Goal: Task Accomplishment & Management: Use online tool/utility

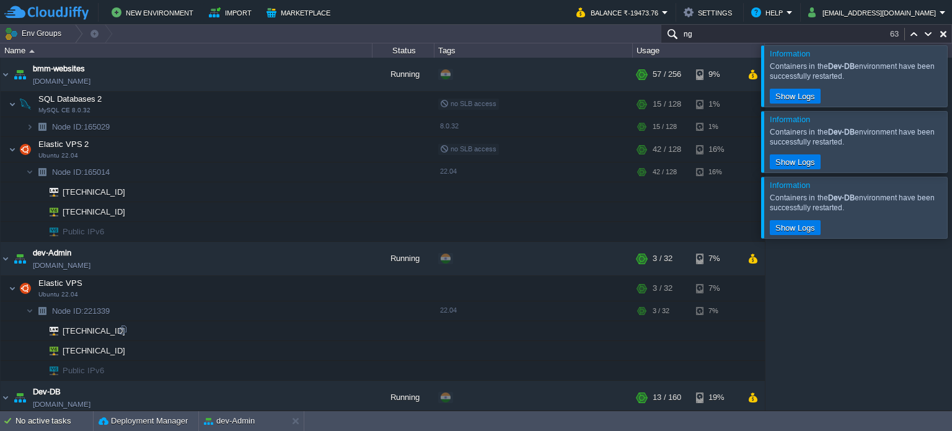
scroll to position [261, 0]
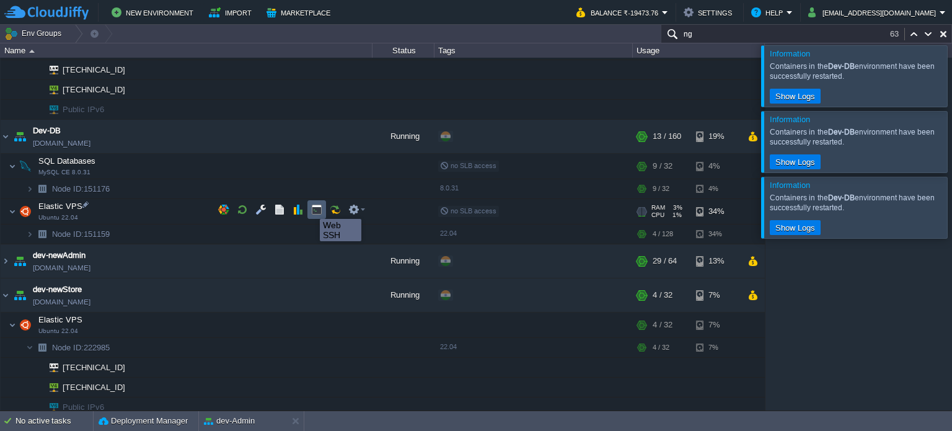
click at [312, 208] on button "button" at bounding box center [316, 209] width 11 height 11
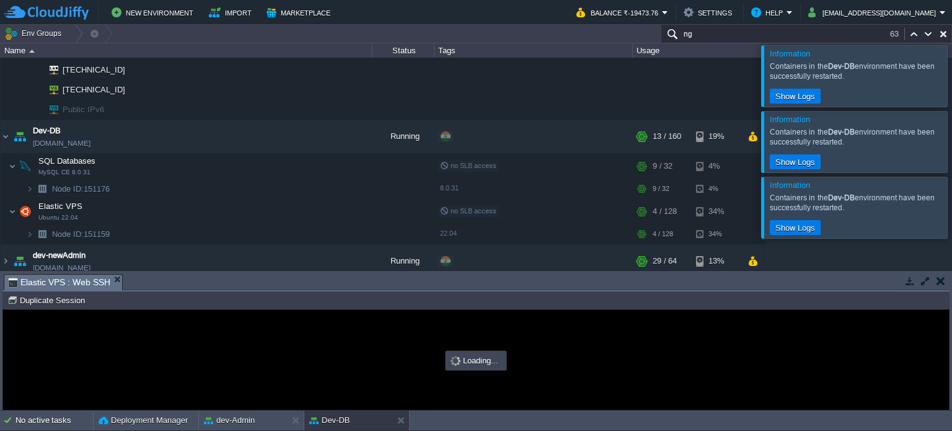
scroll to position [0, 0]
type input "#000000"
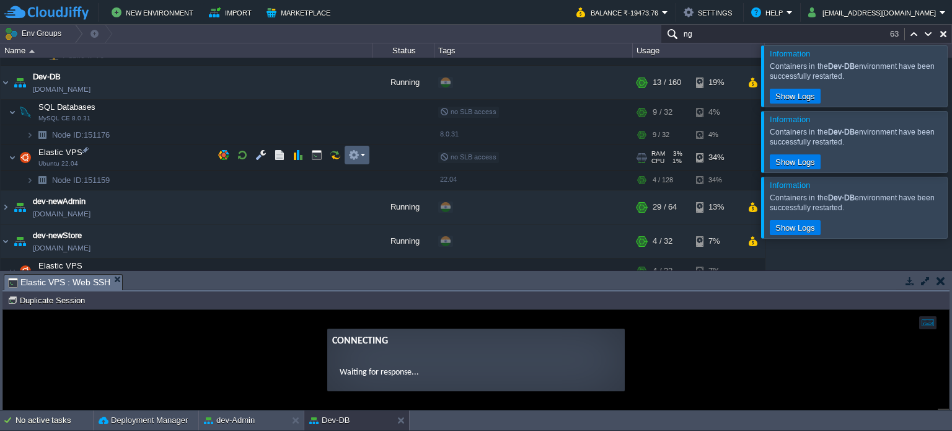
scroll to position [385, 0]
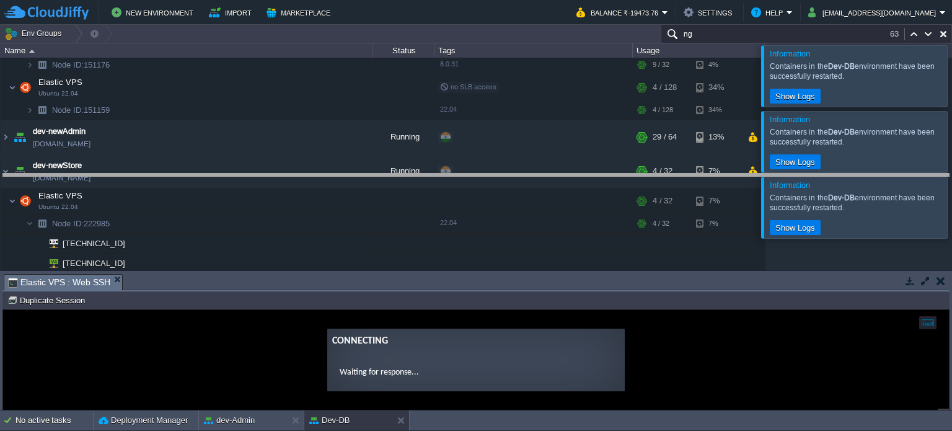
drag, startPoint x: 453, startPoint y: 282, endPoint x: 429, endPoint y: 182, distance: 103.3
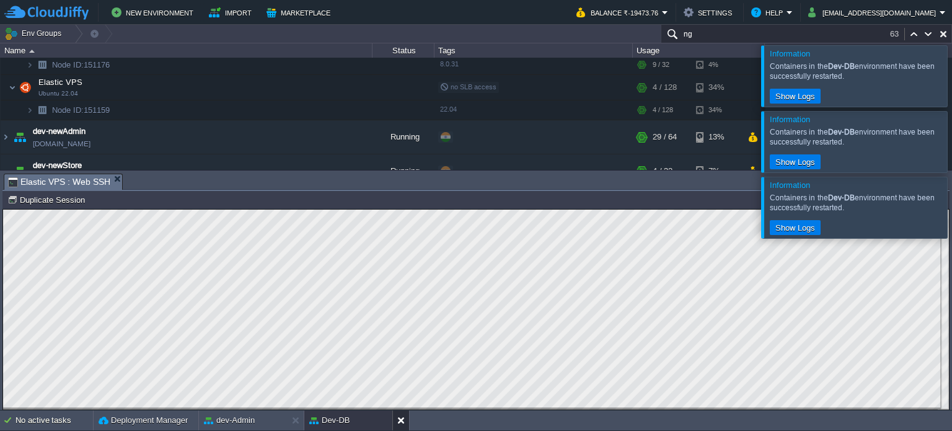
click at [404, 420] on button at bounding box center [403, 420] width 12 height 12
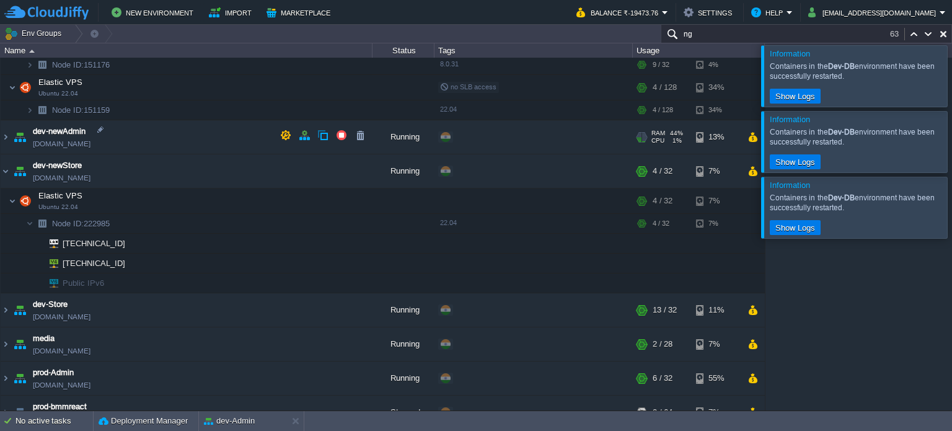
scroll to position [261, 0]
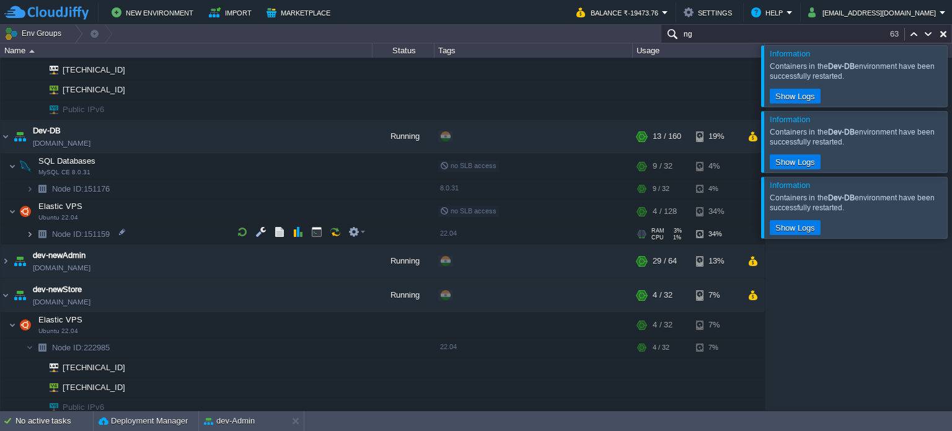
click at [32, 232] on img at bounding box center [29, 233] width 7 height 19
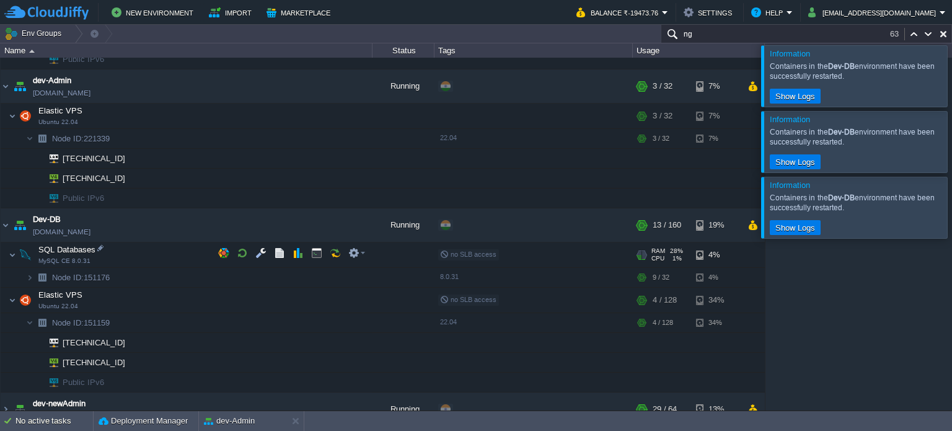
scroll to position [199, 0]
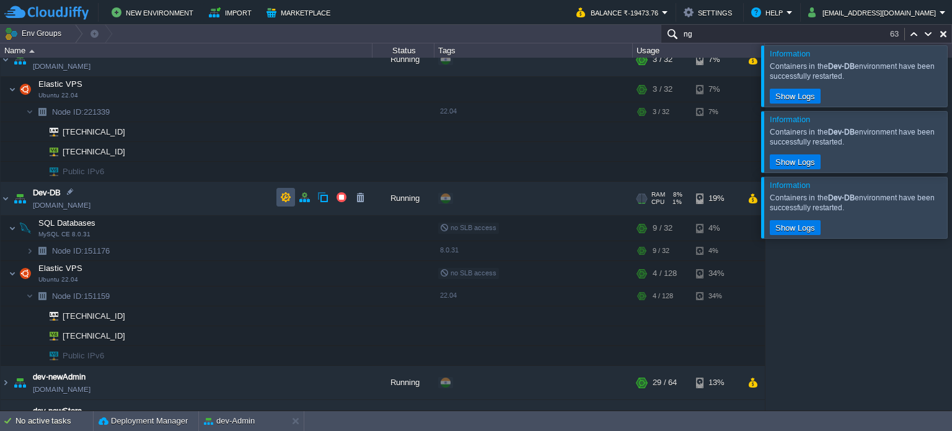
drag, startPoint x: 287, startPoint y: 195, endPoint x: 186, endPoint y: 200, distance: 101.1
click at [186, 200] on div "bmm-websites [DOMAIN_NAME] Running + Add to Env Group RAM 22% CPU 13% 57 / 256 …" at bounding box center [476, 234] width 952 height 353
click at [300, 196] on button "button" at bounding box center [304, 197] width 11 height 11
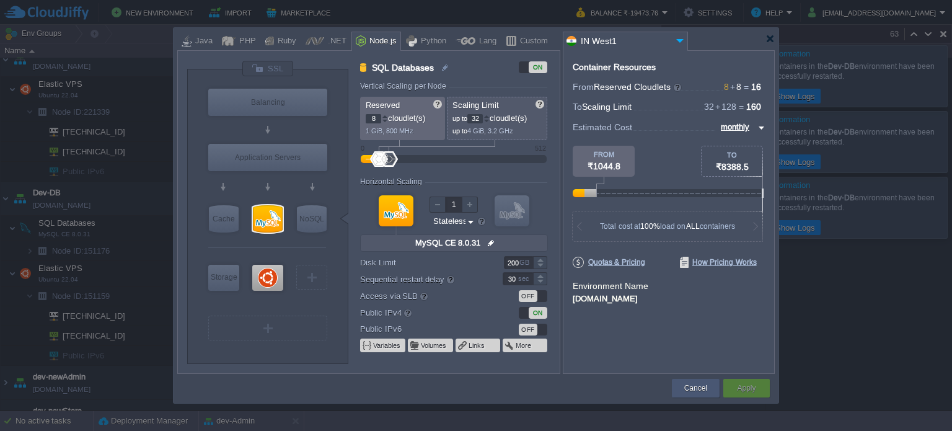
click at [693, 387] on button "Cancel" at bounding box center [695, 388] width 23 height 12
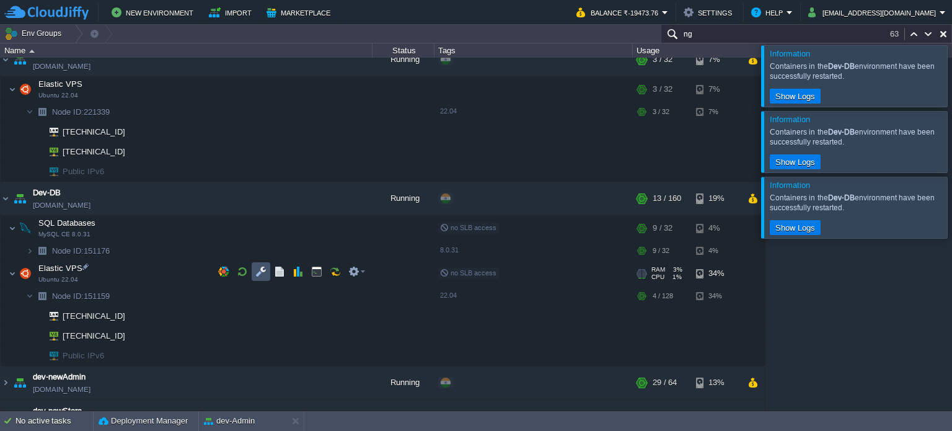
click at [264, 267] on button "button" at bounding box center [260, 271] width 11 height 11
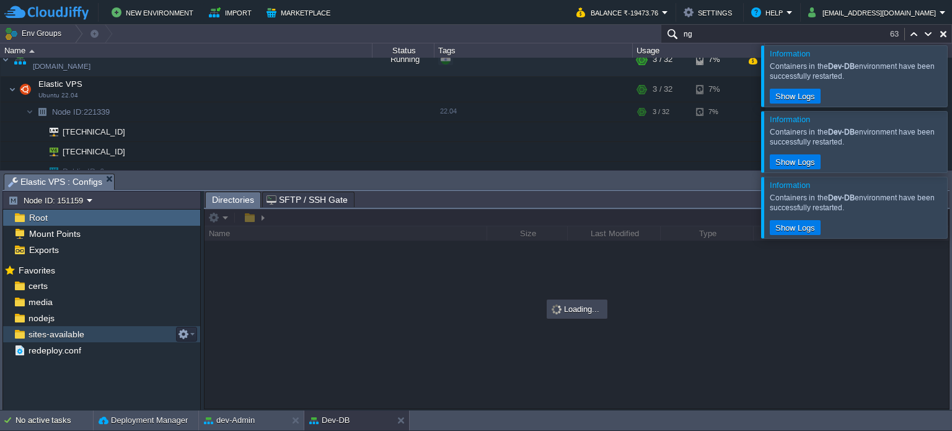
click at [51, 332] on span "sites-available" at bounding box center [56, 334] width 60 height 11
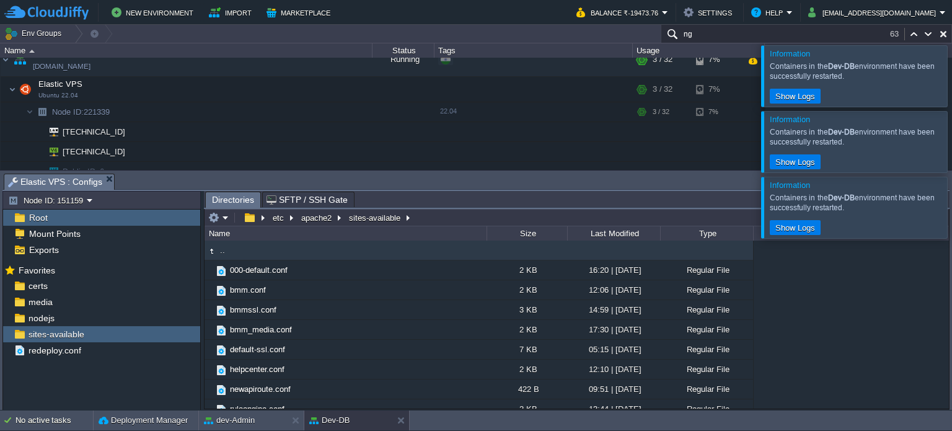
click at [952, 84] on div at bounding box center [967, 75] width 0 height 61
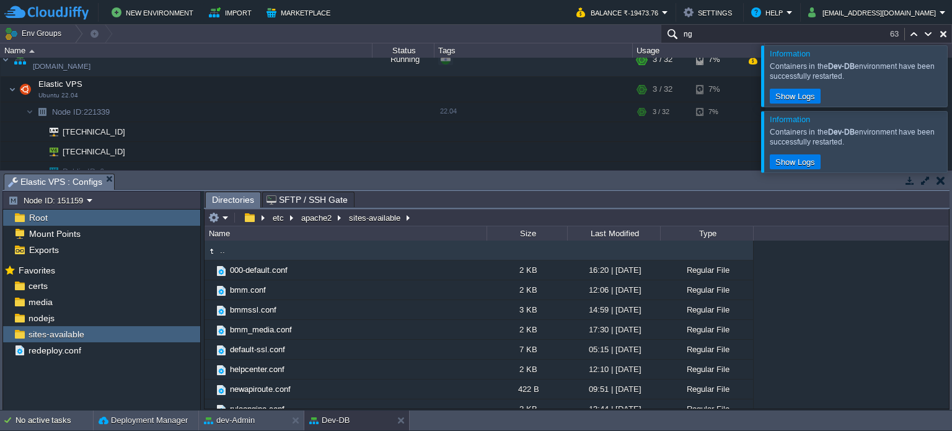
click at [952, 124] on div at bounding box center [967, 141] width 0 height 61
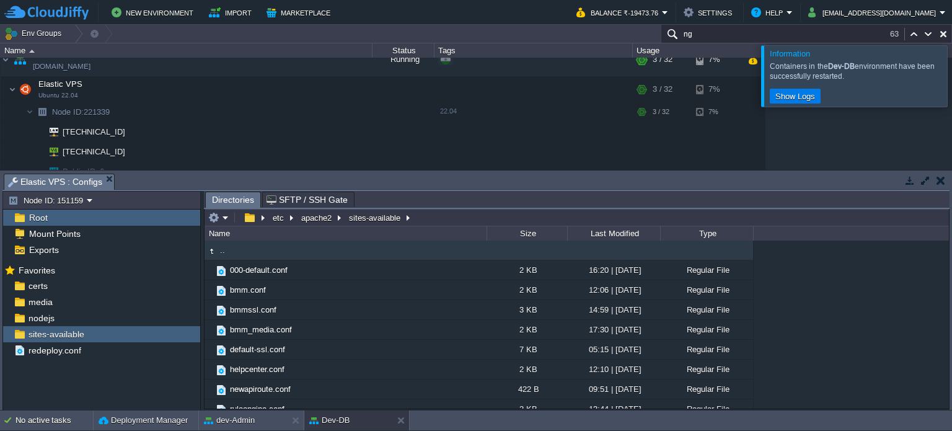
click at [952, 70] on div at bounding box center [967, 75] width 0 height 61
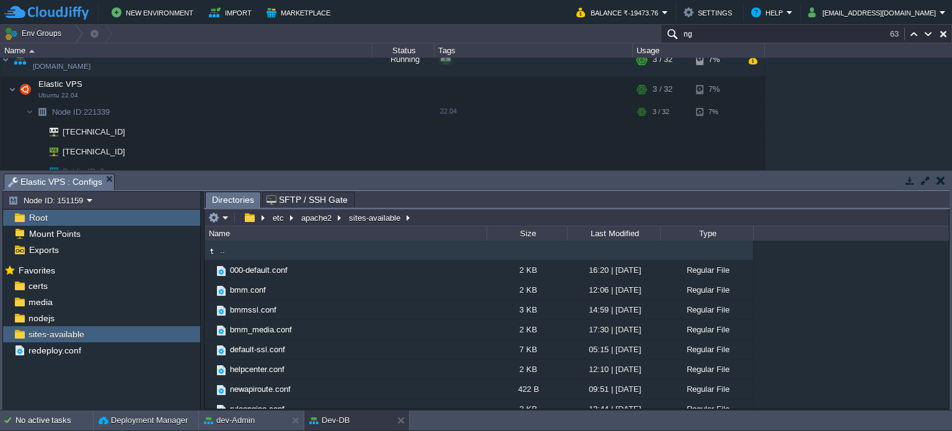
click at [938, 177] on button "button" at bounding box center [941, 180] width 9 height 11
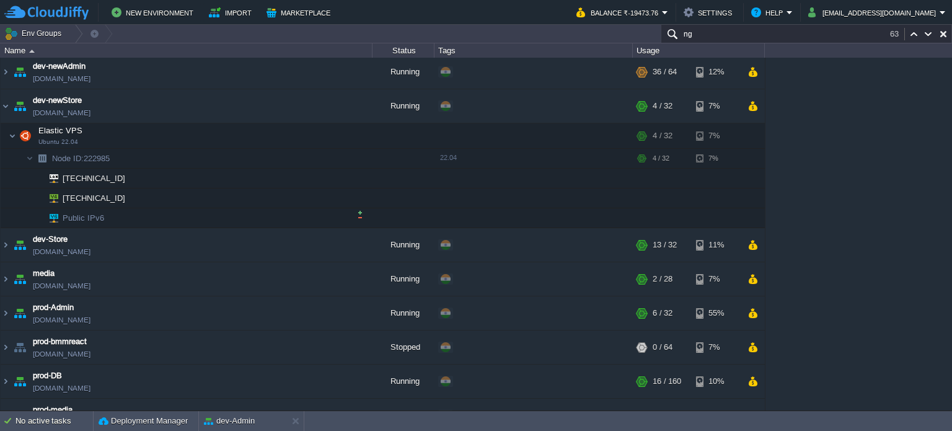
scroll to position [447, 0]
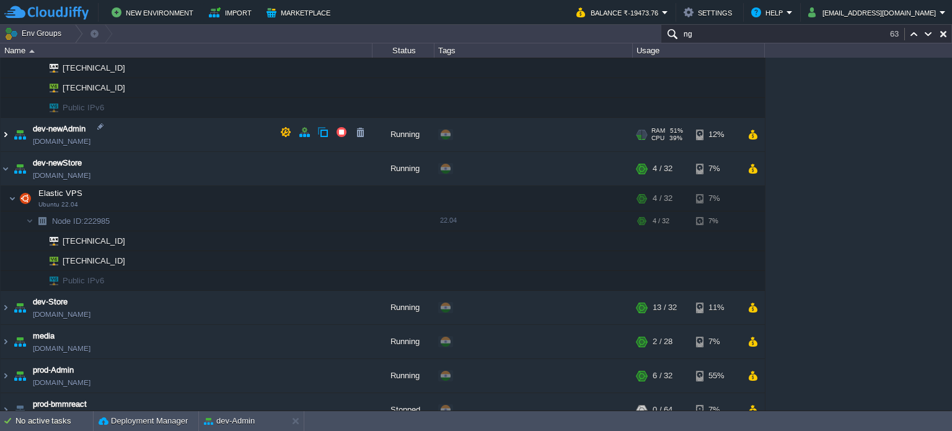
click at [6, 130] on img at bounding box center [6, 134] width 10 height 33
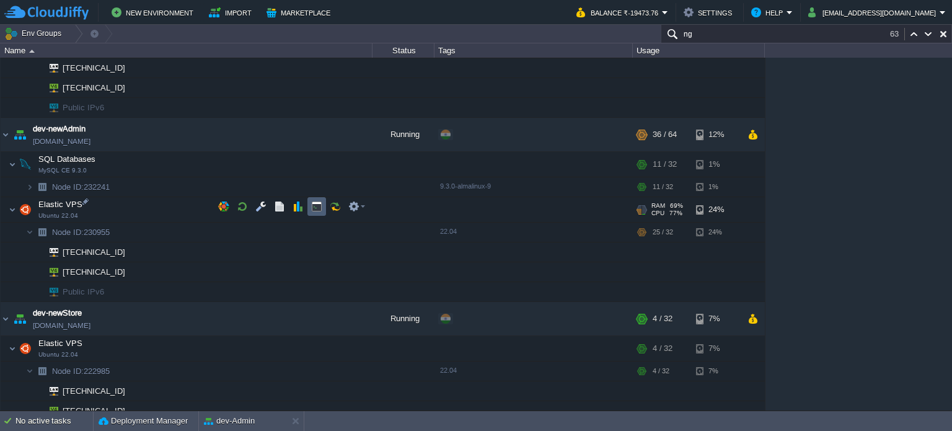
click at [317, 206] on button "button" at bounding box center [316, 206] width 11 height 11
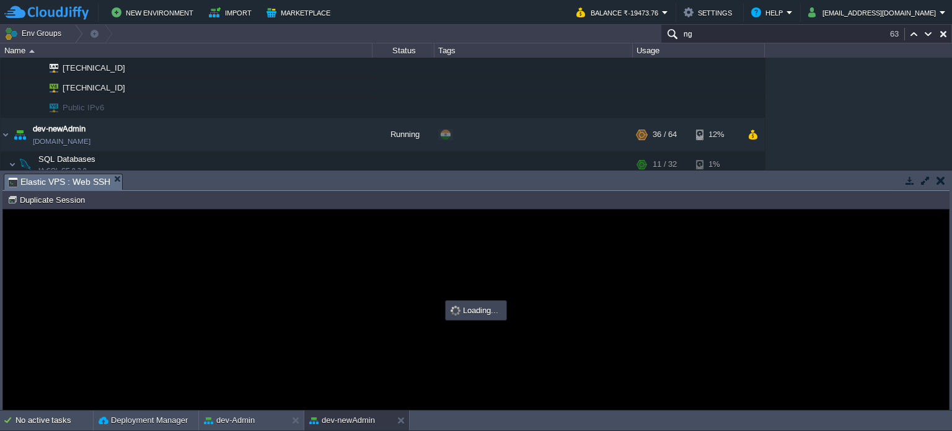
scroll to position [0, 0]
type input "#000000"
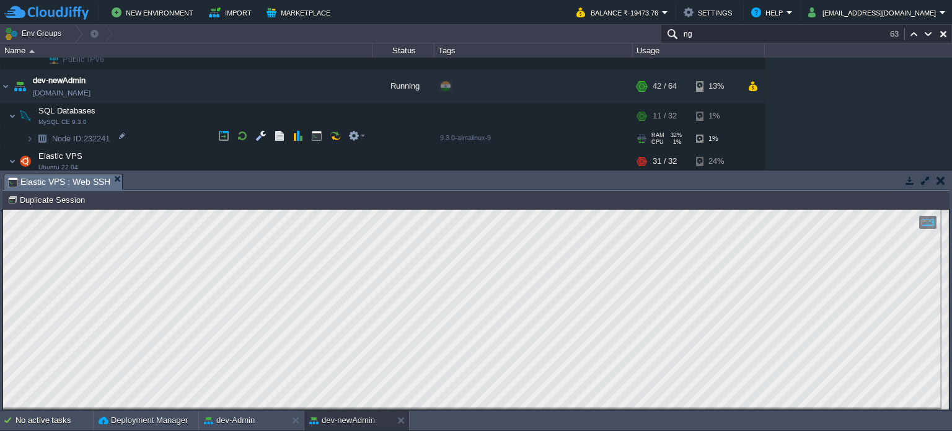
scroll to position [509, 0]
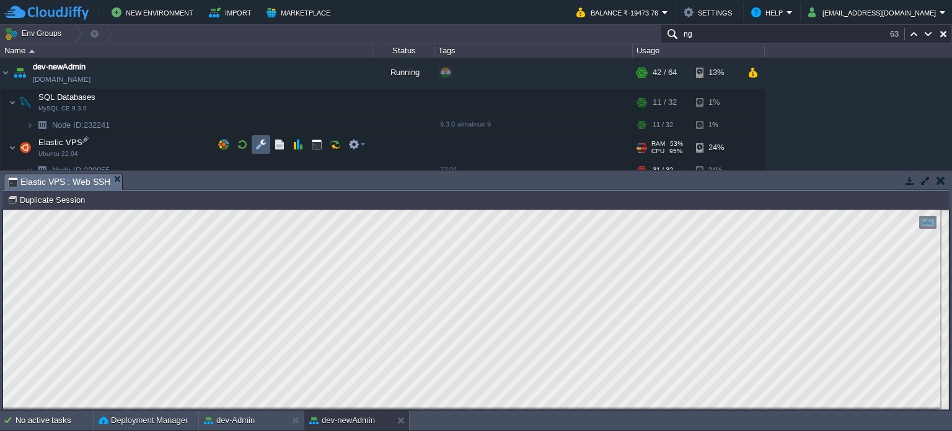
click at [258, 143] on button "button" at bounding box center [260, 144] width 11 height 11
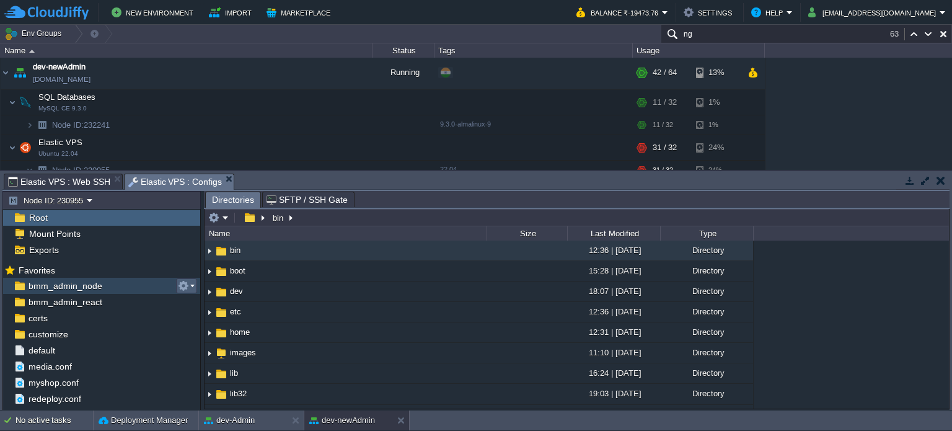
click at [190, 286] on em at bounding box center [186, 285] width 17 height 11
click at [217, 302] on span "Copy Path" at bounding box center [214, 302] width 38 height 9
type textarea "/var/www/html/bmm/admin-node/_work/bmm_admin_node/bmm_admin_node"
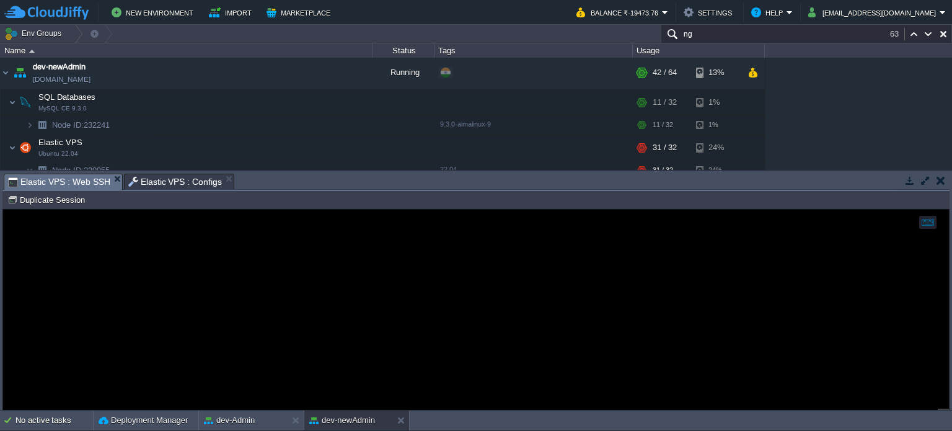
click at [71, 185] on span "Elastic VPS : Web SSH" at bounding box center [59, 181] width 102 height 15
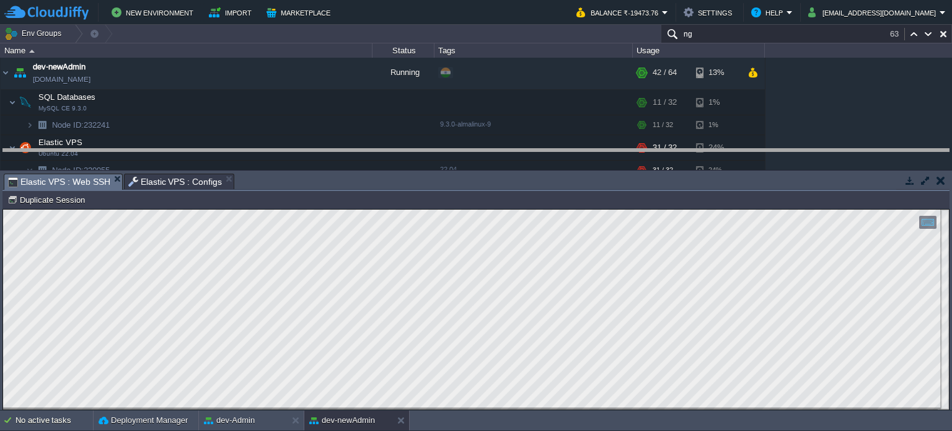
drag, startPoint x: 371, startPoint y: 187, endPoint x: 370, endPoint y: 143, distance: 43.4
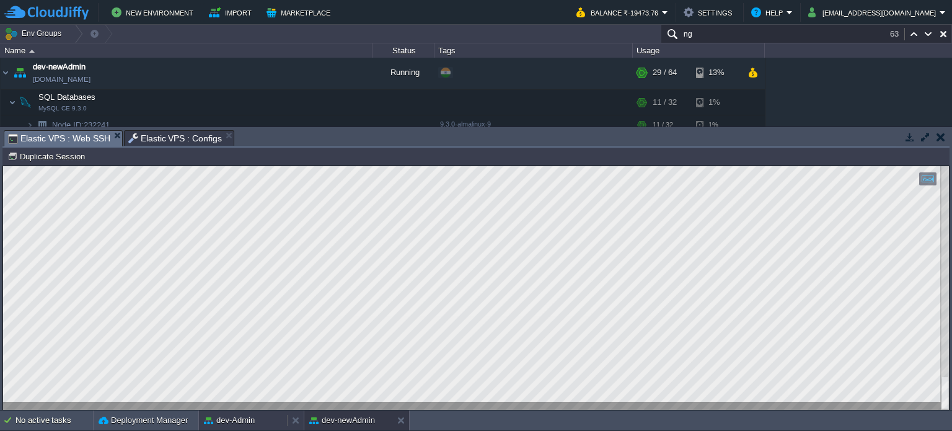
click at [227, 417] on button "dev-Admin" at bounding box center [229, 420] width 51 height 12
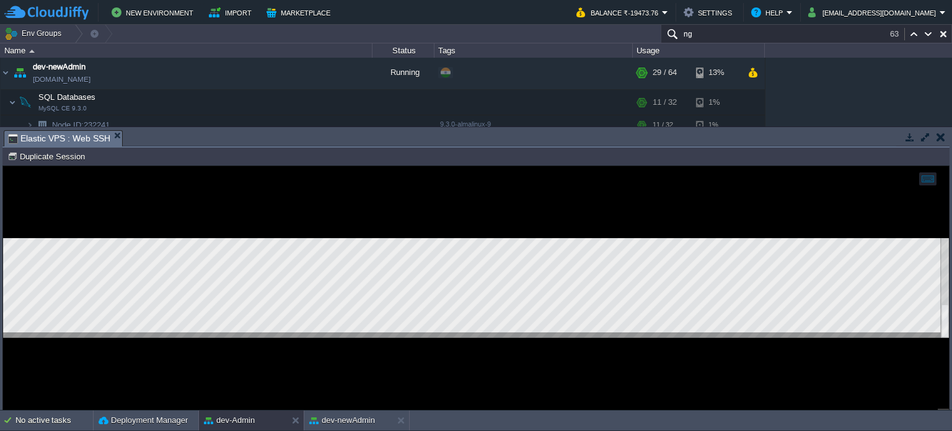
click at [378, 336] on div at bounding box center [476, 288] width 946 height 100
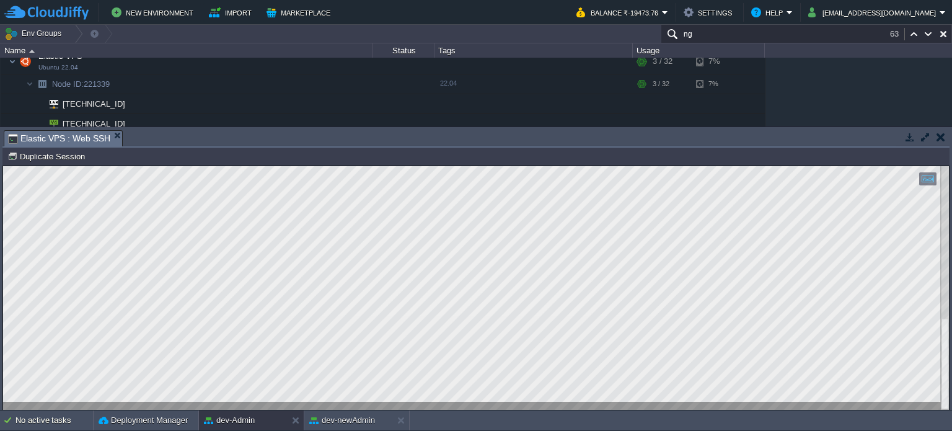
scroll to position [137, 0]
